Goal: Task Accomplishment & Management: Manage account settings

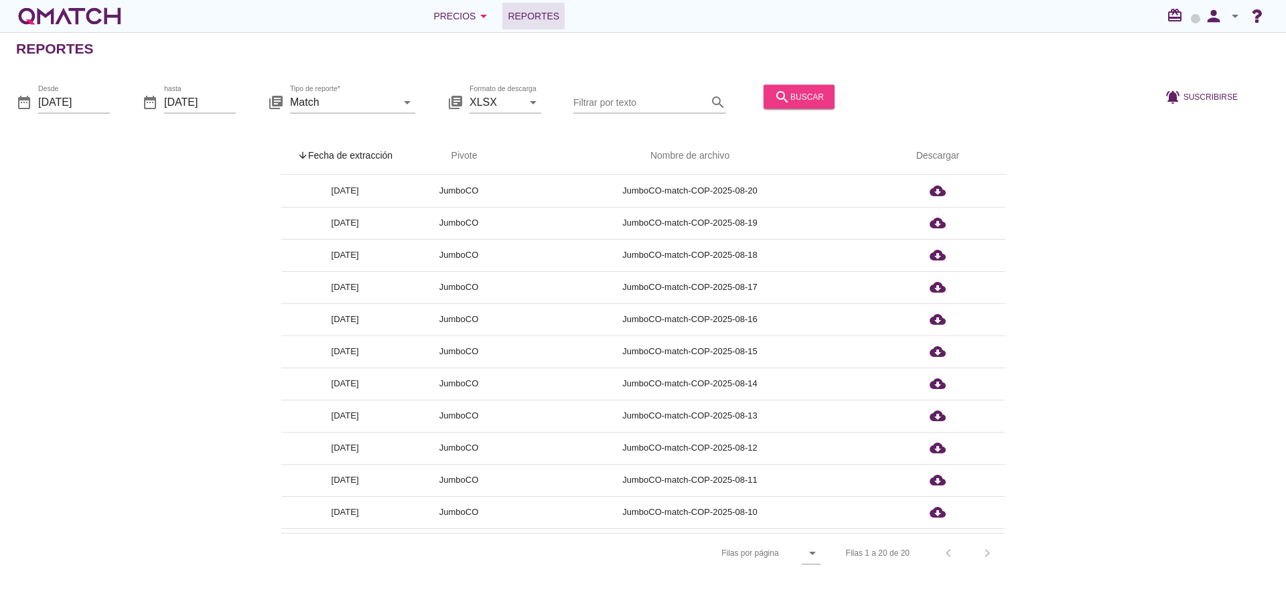
click at [774, 99] on icon "search" at bounding box center [782, 96] width 16 height 16
click at [361, 158] on th "arrow_upward Fecha de extracción" at bounding box center [344, 156] width 127 height 38
click at [1214, 27] on button "person" at bounding box center [1213, 16] width 27 height 27
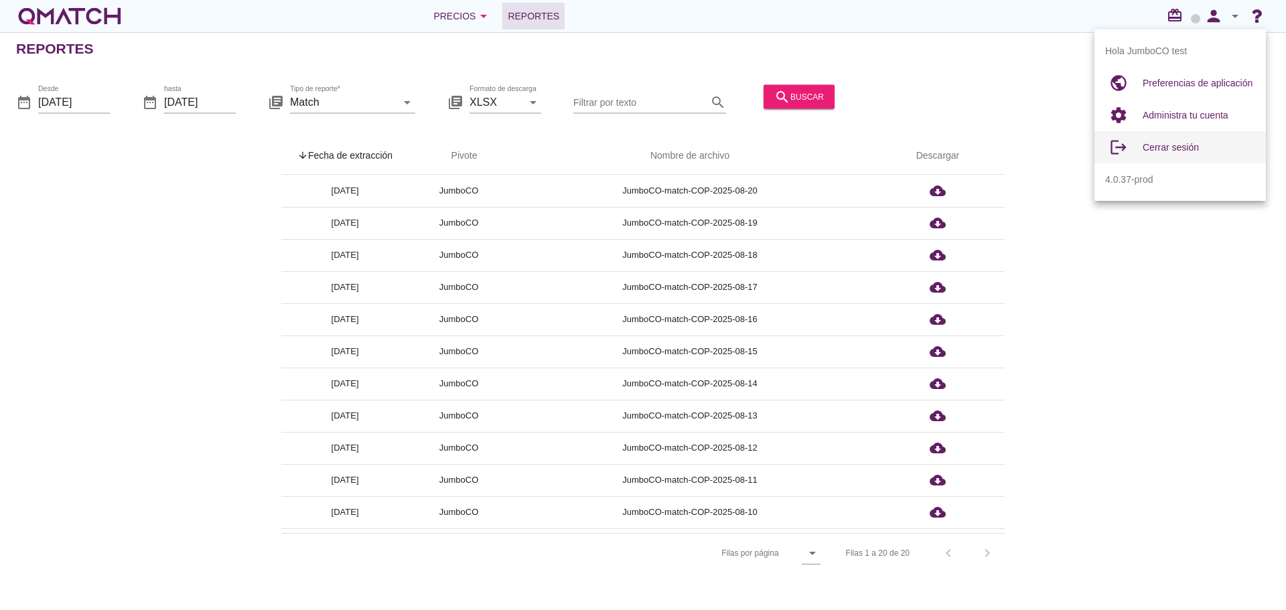
click at [1176, 147] on span "Cerrar sesión" at bounding box center [1171, 147] width 56 height 11
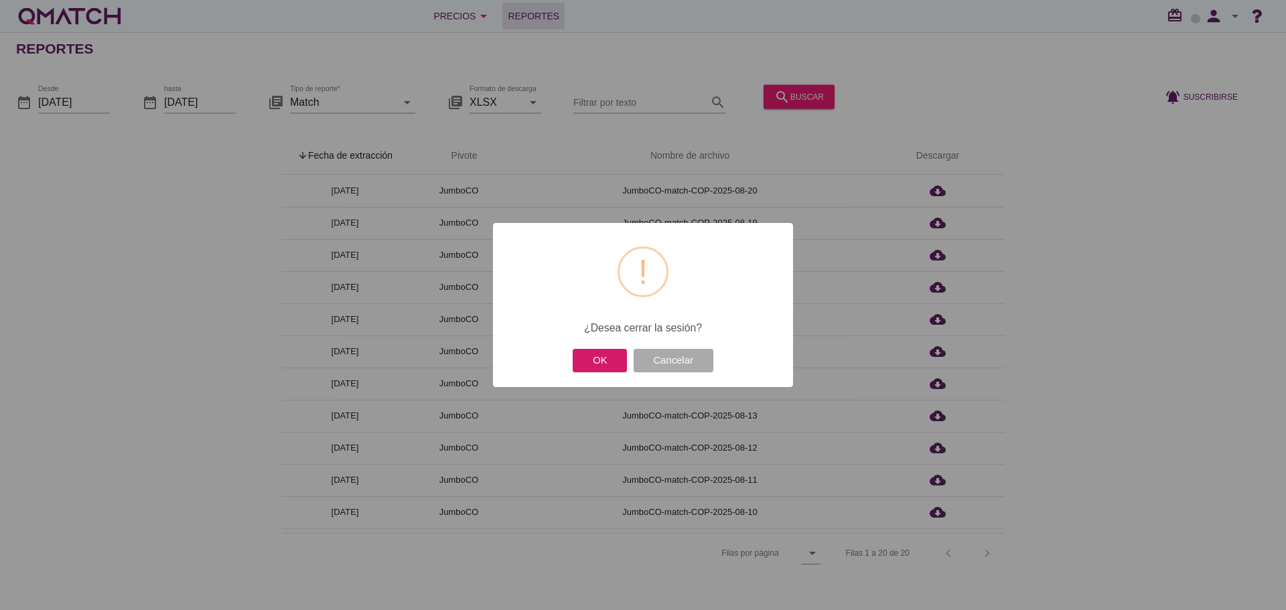
click at [589, 362] on button "OK" at bounding box center [600, 360] width 54 height 23
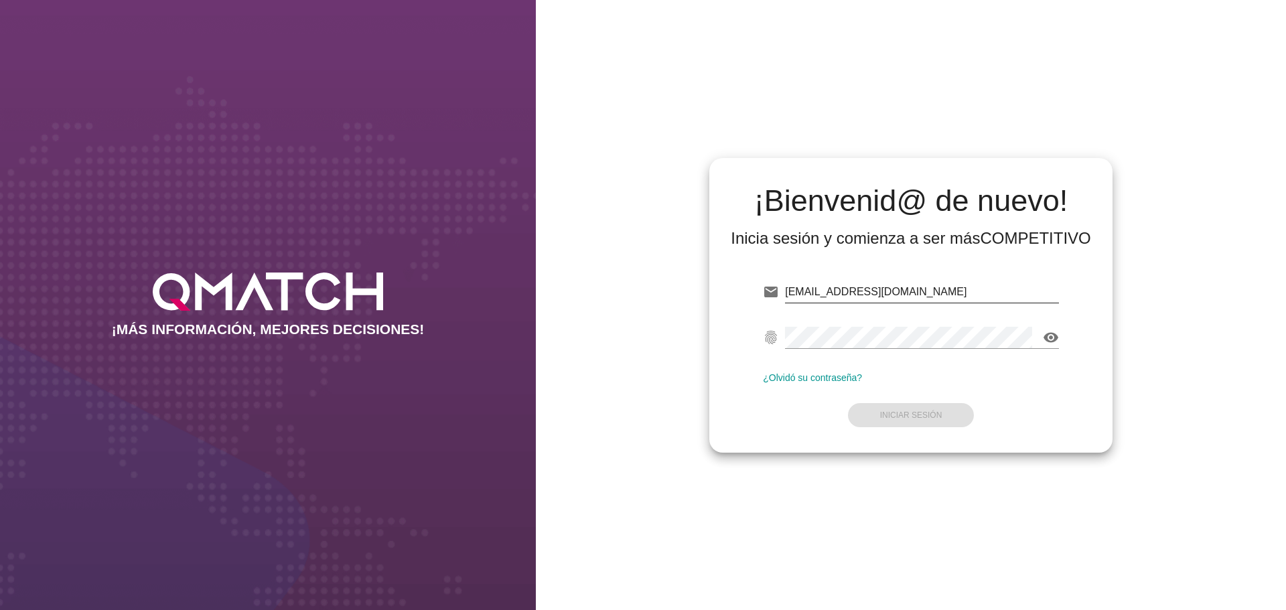
click at [901, 291] on input "[EMAIL_ADDRESS][DOMAIN_NAME]" at bounding box center [922, 291] width 274 height 21
type input "[EMAIL_ADDRESS][DOMAIN_NAME]"
click at [919, 425] on button "Iniciar Sesión" at bounding box center [911, 415] width 127 height 24
